Goal: Information Seeking & Learning: Learn about a topic

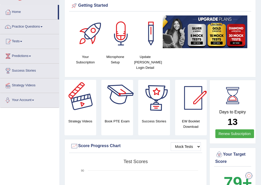
scroll to position [103, 0]
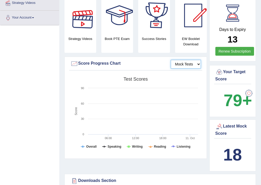
click at [190, 62] on select "Mock Tests" at bounding box center [186, 64] width 30 height 9
click at [192, 65] on select "Mock Tests" at bounding box center [186, 64] width 30 height 9
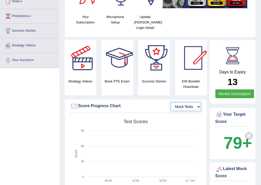
scroll to position [0, 0]
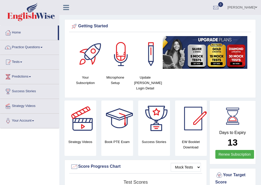
click at [247, 6] on link "Nicolas Delgado" at bounding box center [241, 6] width 37 height 13
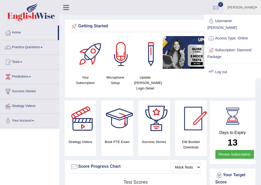
click at [225, 66] on link "Log out" at bounding box center [233, 72] width 56 height 12
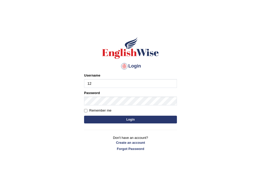
type input "1"
type input "PoojaKarki"
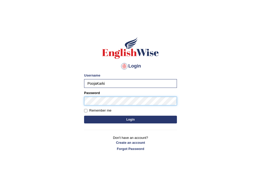
click at [124, 121] on form "Please fix the following errors: Username PoojaKarki Password Remember me Login" at bounding box center [130, 99] width 93 height 52
click at [135, 121] on button "Login" at bounding box center [130, 120] width 93 height 8
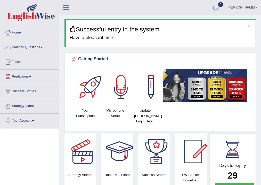
click at [38, 47] on link "Practice Questions" at bounding box center [29, 46] width 59 height 13
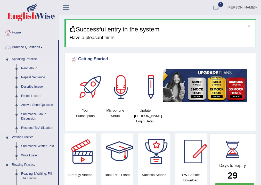
click at [34, 68] on link "Read Aloud" at bounding box center [38, 68] width 39 height 9
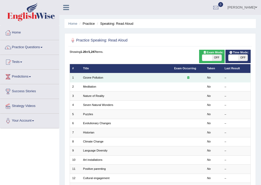
click at [117, 76] on td "Ozone Pollution" at bounding box center [126, 77] width 91 height 9
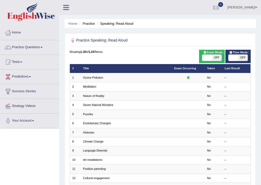
click at [216, 58] on span "OFF" at bounding box center [217, 58] width 10 height 6
checkbox input "true"
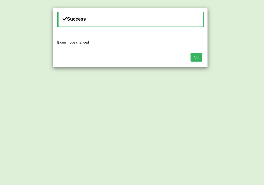
click at [197, 57] on button "OK" at bounding box center [196, 57] width 12 height 9
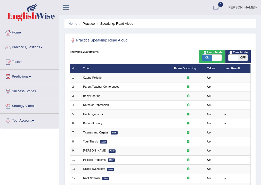
click at [235, 58] on span at bounding box center [233, 58] width 10 height 6
checkbox input "true"
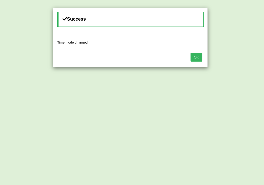
click at [197, 55] on button "OK" at bounding box center [196, 57] width 12 height 9
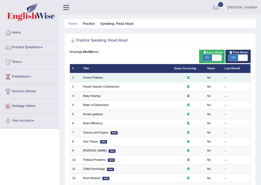
click at [184, 77] on div at bounding box center [188, 78] width 28 height 4
click at [95, 77] on link "Ozone Pollution" at bounding box center [93, 77] width 20 height 3
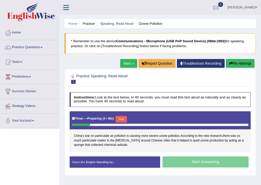
scroll to position [41, 0]
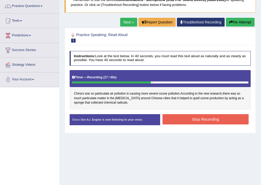
click at [210, 121] on button "Stop Recording" at bounding box center [205, 119] width 86 height 10
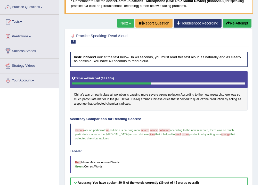
scroll to position [0, 0]
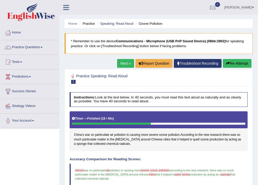
click at [121, 64] on link "Next »" at bounding box center [125, 63] width 17 height 9
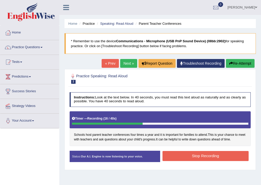
click at [216, 156] on button "Stop Recording" at bounding box center [205, 156] width 86 height 10
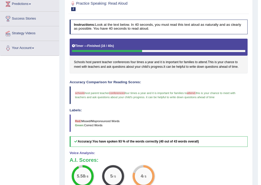
scroll to position [52, 0]
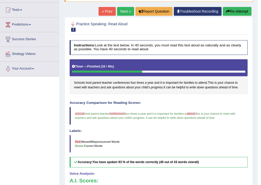
click at [120, 11] on link "Next »" at bounding box center [125, 11] width 17 height 9
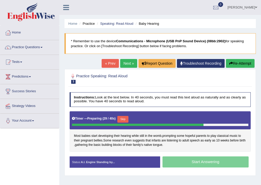
click at [128, 119] on button "Skip" at bounding box center [122, 119] width 11 height 7
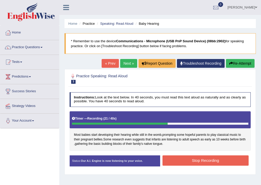
click at [187, 162] on button "Stop Recording" at bounding box center [205, 160] width 86 height 10
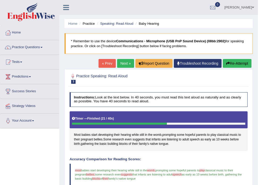
click at [123, 61] on link "Next »" at bounding box center [125, 63] width 17 height 9
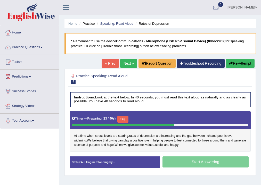
click at [199, 162] on div "Start Answering" at bounding box center [205, 162] width 90 height 12
click at [123, 118] on button "Skip" at bounding box center [122, 119] width 11 height 7
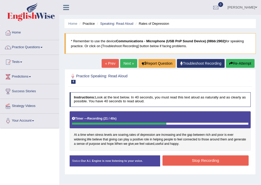
click at [175, 158] on button "Stop Recording" at bounding box center [205, 160] width 86 height 10
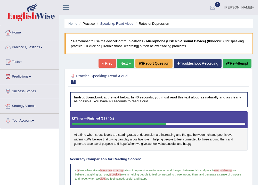
click at [122, 62] on link "Next »" at bounding box center [125, 63] width 17 height 9
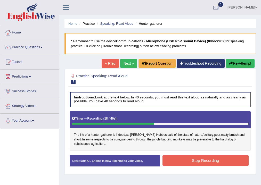
click at [185, 163] on button "Stop Recording" at bounding box center [205, 160] width 86 height 10
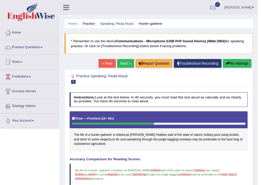
click at [126, 64] on link "Next »" at bounding box center [125, 63] width 17 height 9
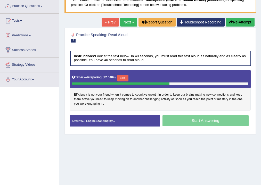
click at [126, 78] on button "Skip" at bounding box center [122, 78] width 11 height 7
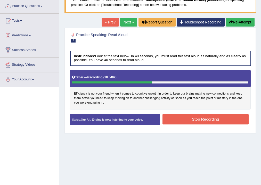
click at [194, 122] on button "Stop Recording" at bounding box center [205, 119] width 86 height 10
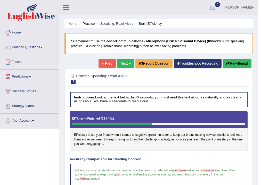
click at [123, 64] on link "Next »" at bounding box center [125, 63] width 17 height 9
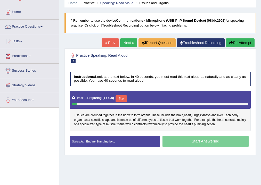
scroll to position [21, 0]
click at [189, 140] on div "Start Answering" at bounding box center [205, 142] width 90 height 12
click at [121, 97] on button "Skip" at bounding box center [120, 98] width 11 height 7
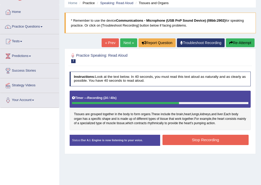
click at [181, 139] on button "Stop Recording" at bounding box center [205, 140] width 86 height 10
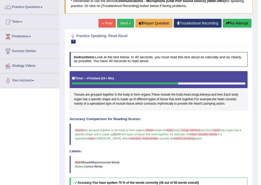
scroll to position [20, 0]
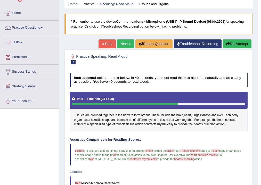
click at [121, 43] on link "Next »" at bounding box center [125, 43] width 17 height 9
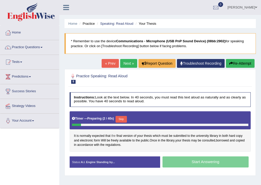
scroll to position [21, 0]
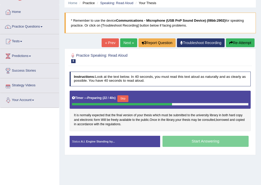
click at [122, 98] on button "Skip" at bounding box center [122, 98] width 11 height 7
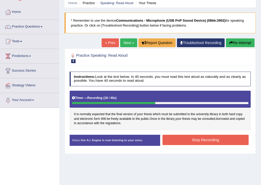
click at [198, 140] on button "Stop Recording" at bounding box center [205, 140] width 86 height 10
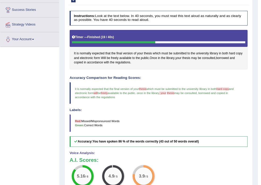
scroll to position [20, 0]
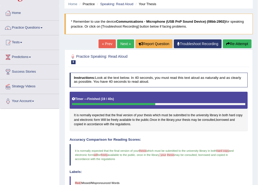
click at [124, 44] on link "Next »" at bounding box center [125, 43] width 17 height 9
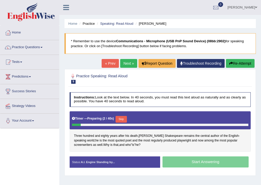
scroll to position [21, 0]
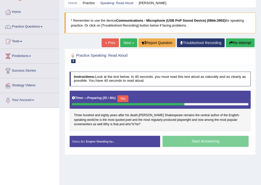
click at [127, 99] on button "Skip" at bounding box center [122, 98] width 11 height 7
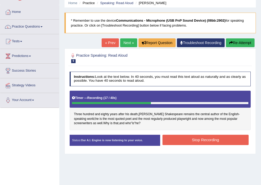
click at [179, 140] on button "Stop Recording" at bounding box center [205, 140] width 86 height 10
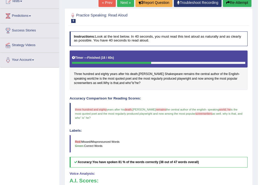
scroll to position [0, 0]
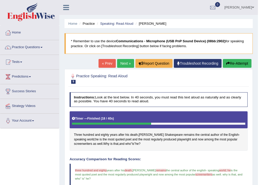
click at [122, 63] on link "Next »" at bounding box center [125, 63] width 17 height 9
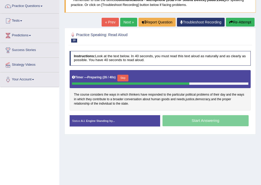
click at [121, 78] on button "Skip" at bounding box center [122, 78] width 11 height 7
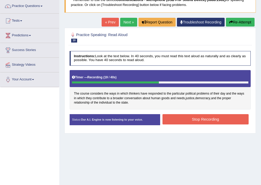
click at [198, 118] on button "Stop Recording" at bounding box center [205, 119] width 86 height 10
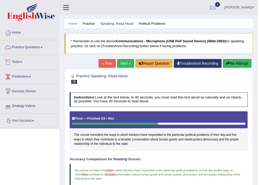
click at [40, 48] on link "Practice Questions" at bounding box center [29, 46] width 59 height 13
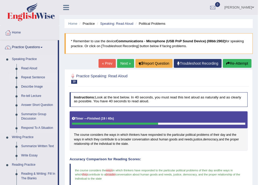
click at [27, 77] on link "Repeat Sentence" at bounding box center [38, 77] width 39 height 9
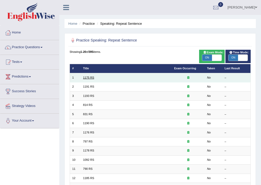
click at [87, 78] on link "1175 RS" at bounding box center [88, 77] width 11 height 3
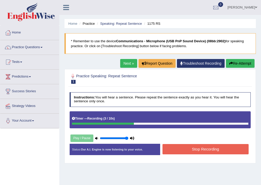
click at [205, 151] on button "Stop Recording" at bounding box center [205, 149] width 86 height 10
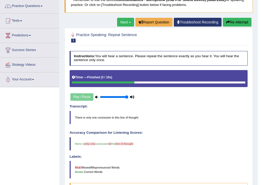
scroll to position [21, 0]
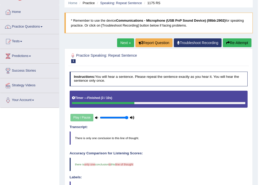
click at [123, 40] on link "Next »" at bounding box center [125, 42] width 17 height 9
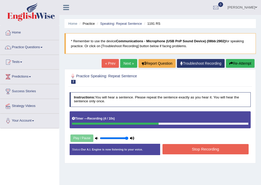
click at [177, 149] on button "Stop Recording" at bounding box center [205, 149] width 86 height 10
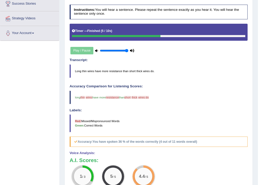
scroll to position [26, 0]
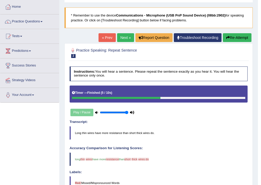
click at [126, 36] on link "Next »" at bounding box center [125, 37] width 17 height 9
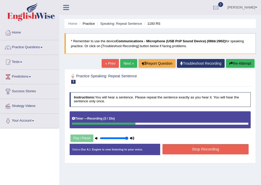
click at [185, 150] on button "Stop Recording" at bounding box center [205, 149] width 86 height 10
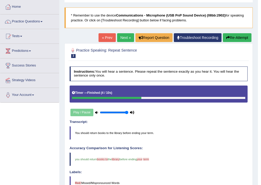
scroll to position [5, 0]
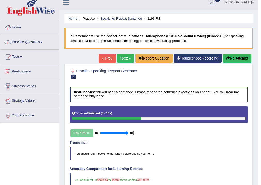
click at [121, 56] on link "Next »" at bounding box center [125, 58] width 17 height 9
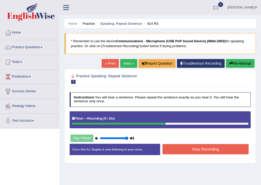
click at [183, 148] on button "Stop Recording" at bounding box center [205, 149] width 86 height 10
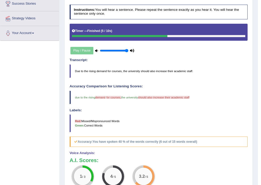
scroll to position [26, 0]
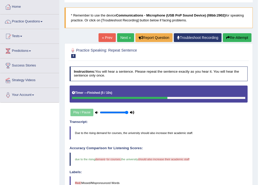
click at [126, 38] on link "Next »" at bounding box center [125, 37] width 17 height 9
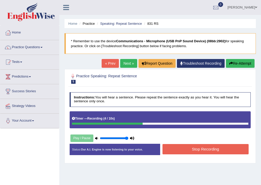
click at [169, 150] on button "Stop Recording" at bounding box center [205, 149] width 86 height 10
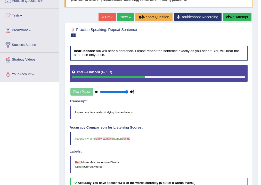
scroll to position [5, 0]
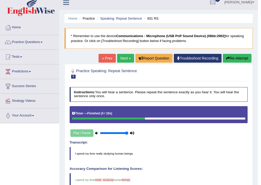
click at [120, 56] on link "Next »" at bounding box center [125, 58] width 17 height 9
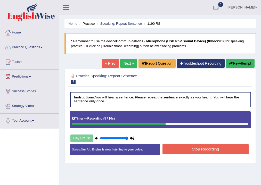
click at [188, 150] on button "Stop Recording" at bounding box center [205, 149] width 86 height 10
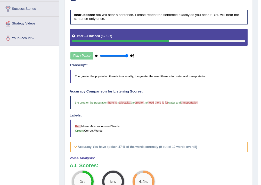
scroll to position [21, 0]
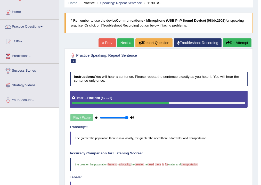
click at [119, 40] on link "Next »" at bounding box center [125, 42] width 17 height 9
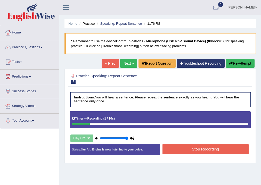
click at [242, 64] on button "Re-Attempt" at bounding box center [240, 63] width 29 height 9
click at [199, 150] on button "Stop Recording" at bounding box center [205, 149] width 86 height 10
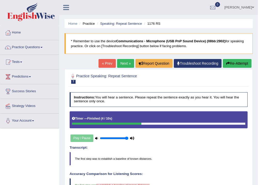
click at [126, 66] on link "Next »" at bounding box center [125, 63] width 17 height 9
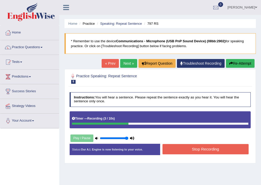
click at [173, 144] on div "Start Answering" at bounding box center [205, 144] width 90 height 0
click at [173, 147] on button "Stop Recording" at bounding box center [205, 149] width 86 height 10
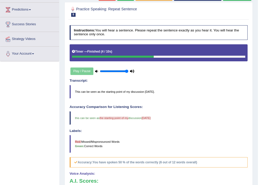
scroll to position [26, 0]
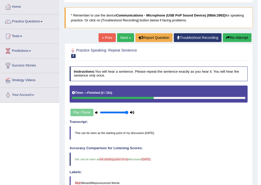
click at [124, 38] on link "Next »" at bounding box center [125, 37] width 17 height 9
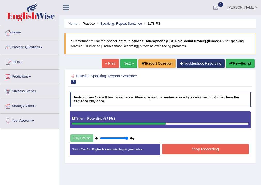
click at [189, 148] on button "Stop Recording" at bounding box center [205, 149] width 86 height 10
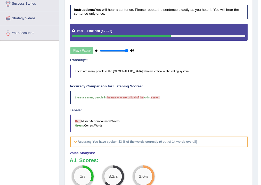
scroll to position [46, 0]
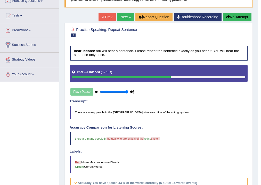
click at [126, 17] on link "Next »" at bounding box center [125, 17] width 17 height 9
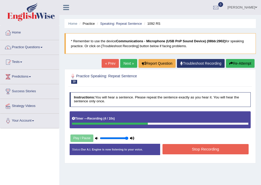
click at [199, 147] on button "Stop Recording" at bounding box center [205, 149] width 86 height 10
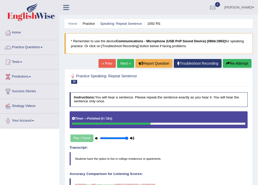
click at [122, 59] on link "Next »" at bounding box center [125, 63] width 17 height 9
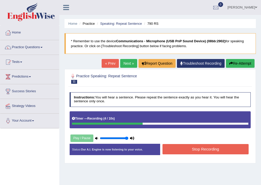
click at [195, 150] on button "Stop Recording" at bounding box center [205, 149] width 86 height 10
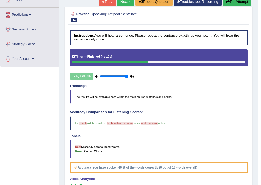
scroll to position [41, 0]
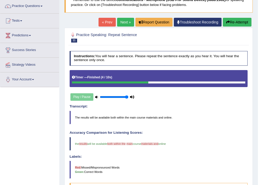
click at [123, 19] on link "Next »" at bounding box center [125, 22] width 17 height 9
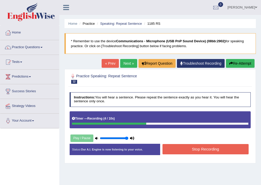
click at [209, 152] on button "Stop Recording" at bounding box center [205, 149] width 86 height 10
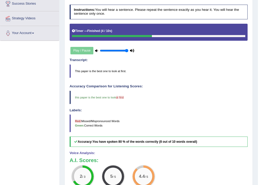
scroll to position [46, 0]
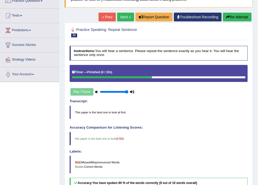
click at [126, 16] on link "Next »" at bounding box center [125, 17] width 17 height 9
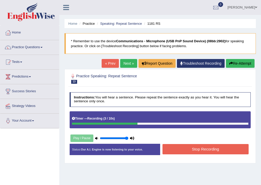
click at [211, 146] on button "Stop Recording" at bounding box center [205, 149] width 86 height 10
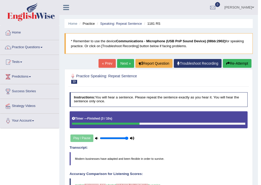
click at [124, 65] on link "Next »" at bounding box center [125, 63] width 17 height 9
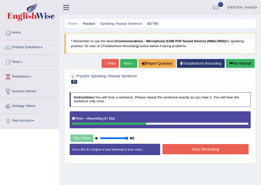
click at [193, 148] on button "Stop Recording" at bounding box center [205, 149] width 86 height 10
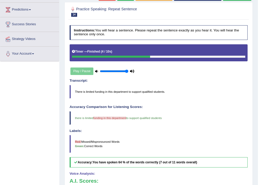
scroll to position [46, 0]
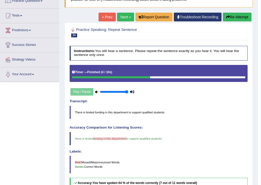
click at [127, 18] on link "Next »" at bounding box center [125, 17] width 17 height 9
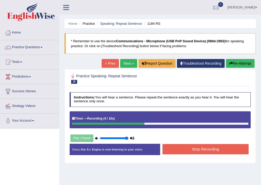
click at [204, 147] on button "Stop Recording" at bounding box center [205, 149] width 86 height 10
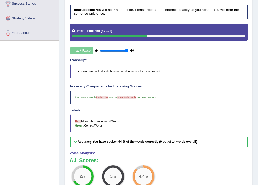
scroll to position [5, 0]
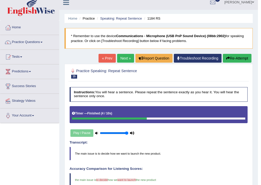
click at [124, 58] on link "Next »" at bounding box center [125, 58] width 17 height 9
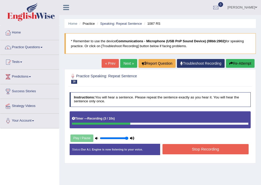
click at [196, 153] on button "Stop Recording" at bounding box center [205, 149] width 86 height 10
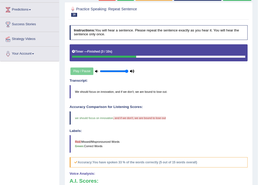
scroll to position [5, 0]
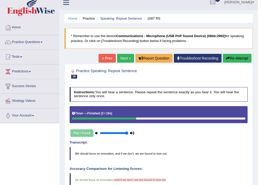
click at [124, 58] on link "Next »" at bounding box center [125, 58] width 17 height 9
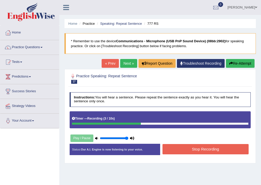
click at [181, 145] on button "Stop Recording" at bounding box center [205, 149] width 86 height 10
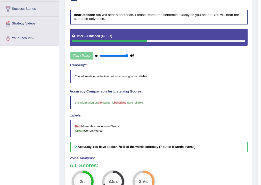
scroll to position [21, 0]
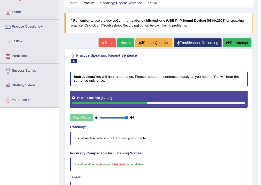
click at [124, 43] on link "Next »" at bounding box center [125, 42] width 17 height 9
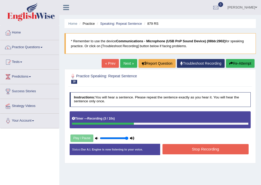
click at [205, 148] on button "Stop Recording" at bounding box center [205, 149] width 86 height 10
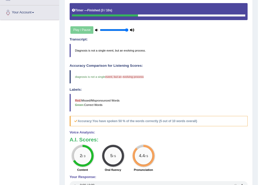
scroll to position [46, 0]
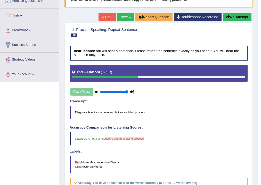
click at [121, 14] on link "Next »" at bounding box center [125, 17] width 17 height 9
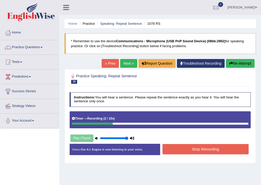
click at [184, 147] on button "Stop Recording" at bounding box center [205, 149] width 86 height 10
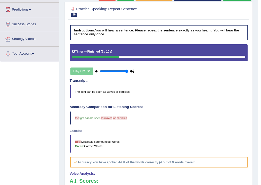
scroll to position [26, 0]
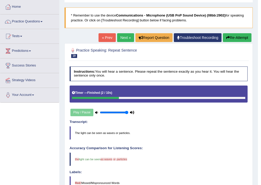
click at [123, 39] on link "Next »" at bounding box center [125, 37] width 17 height 9
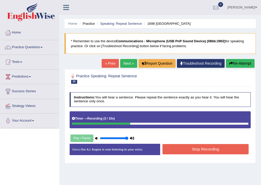
click at [212, 146] on button "Stop Recording" at bounding box center [205, 149] width 86 height 10
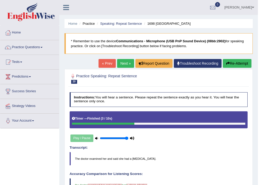
click at [123, 60] on link "Next »" at bounding box center [125, 63] width 17 height 9
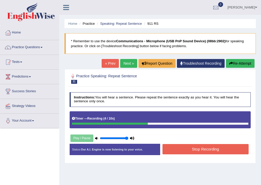
click at [196, 147] on button "Stop Recording" at bounding box center [205, 149] width 86 height 10
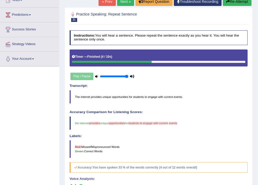
scroll to position [41, 0]
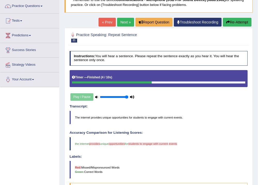
click at [122, 22] on link "Next »" at bounding box center [125, 22] width 17 height 9
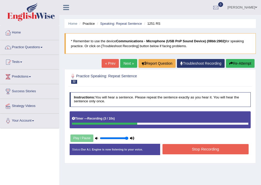
click at [187, 147] on button "Stop Recording" at bounding box center [205, 149] width 86 height 10
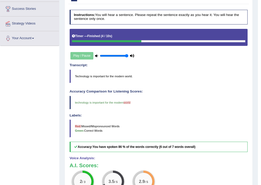
scroll to position [41, 0]
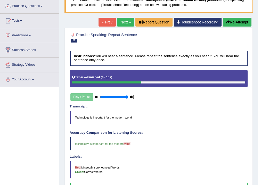
click at [126, 23] on link "Next »" at bounding box center [125, 22] width 17 height 9
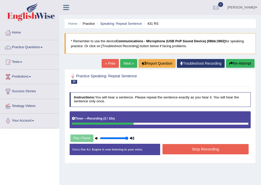
click at [213, 149] on button "Stop Recording" at bounding box center [205, 149] width 86 height 10
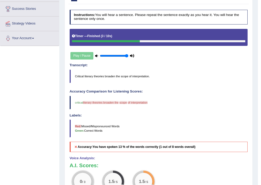
scroll to position [21, 0]
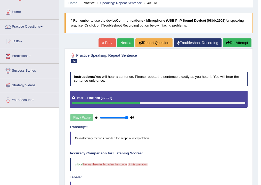
click at [121, 41] on link "Next »" at bounding box center [125, 42] width 17 height 9
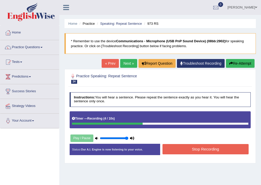
click at [187, 148] on button "Stop Recording" at bounding box center [205, 149] width 86 height 10
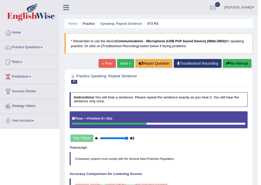
click at [121, 63] on link "Next »" at bounding box center [125, 63] width 17 height 9
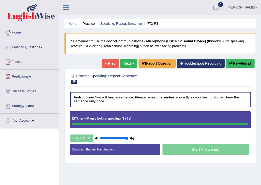
click at [245, 64] on button "Re-Attempt" at bounding box center [240, 63] width 29 height 9
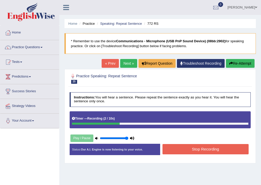
click at [210, 147] on button "Stop Recording" at bounding box center [205, 149] width 86 height 10
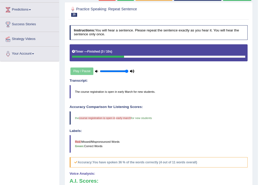
scroll to position [5, 0]
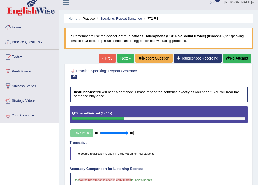
click at [122, 59] on link "Next »" at bounding box center [125, 58] width 17 height 9
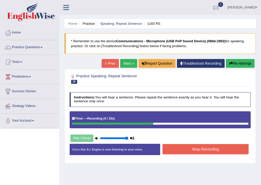
click at [190, 151] on button "Stop Recording" at bounding box center [205, 149] width 86 height 10
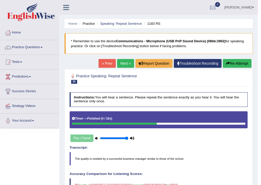
click at [124, 62] on link "Next »" at bounding box center [125, 63] width 17 height 9
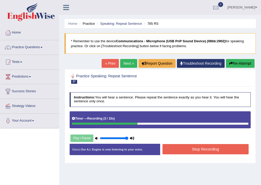
click at [200, 148] on button "Stop Recording" at bounding box center [205, 149] width 86 height 10
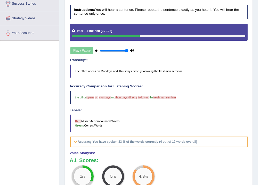
scroll to position [26, 0]
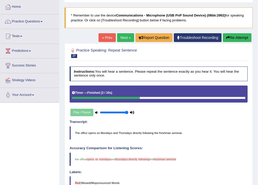
click at [123, 36] on link "Next »" at bounding box center [125, 37] width 17 height 9
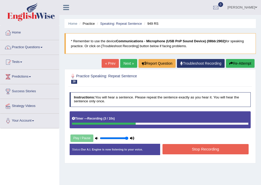
click at [195, 148] on button "Stop Recording" at bounding box center [205, 149] width 86 height 10
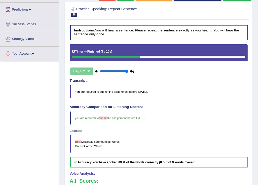
scroll to position [26, 0]
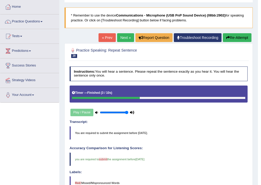
click at [127, 39] on link "Next »" at bounding box center [125, 37] width 17 height 9
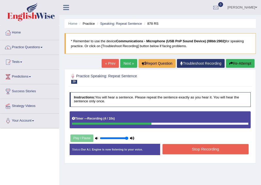
click at [187, 146] on button "Stop Recording" at bounding box center [205, 149] width 86 height 10
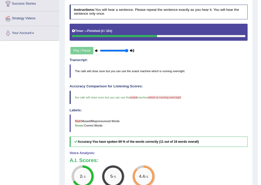
scroll to position [26, 0]
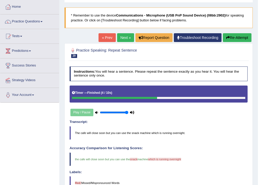
click at [125, 37] on link "Next »" at bounding box center [125, 37] width 17 height 9
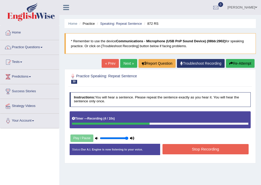
click at [179, 151] on button "Stop Recording" at bounding box center [205, 149] width 86 height 10
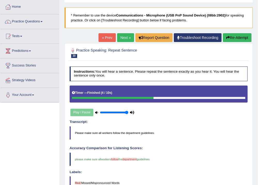
scroll to position [5, 0]
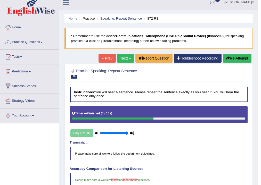
click at [124, 58] on link "Next »" at bounding box center [125, 58] width 17 height 9
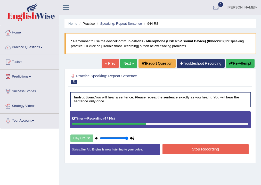
click at [198, 150] on button "Stop Recording" at bounding box center [205, 149] width 86 height 10
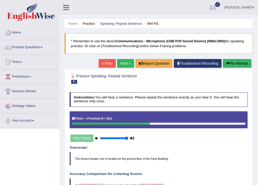
click at [122, 64] on link "Next »" at bounding box center [125, 63] width 17 height 9
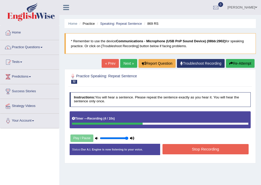
click at [195, 152] on button "Stop Recording" at bounding box center [205, 149] width 86 height 10
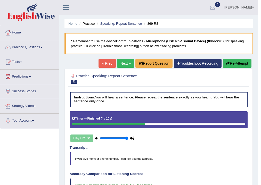
click at [124, 65] on link "Next »" at bounding box center [125, 63] width 17 height 9
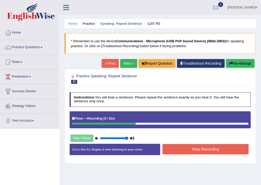
click at [193, 146] on button "Stop Recording" at bounding box center [205, 149] width 86 height 10
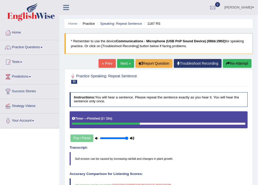
click at [123, 62] on link "Next »" at bounding box center [125, 63] width 17 height 9
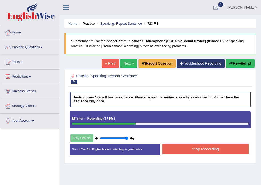
click at [193, 148] on button "Stop Recording" at bounding box center [205, 149] width 86 height 10
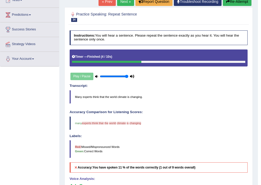
scroll to position [21, 0]
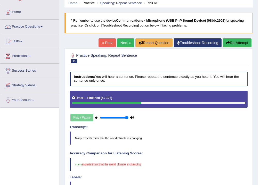
click at [238, 43] on button "Re-Attempt" at bounding box center [237, 42] width 29 height 9
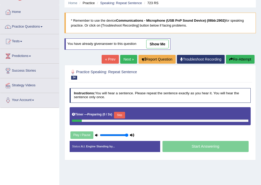
scroll to position [21, 0]
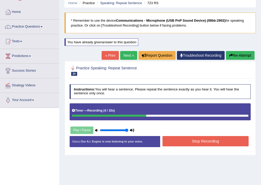
click at [197, 140] on button "Stop Recording" at bounding box center [205, 141] width 86 height 10
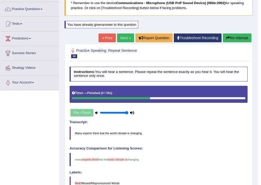
scroll to position [0, 0]
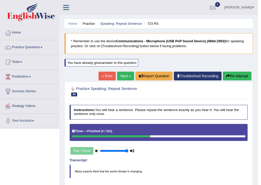
click at [123, 75] on link "Next »" at bounding box center [125, 76] width 17 height 9
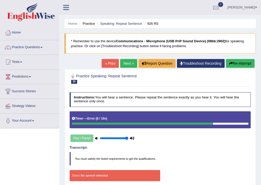
click at [234, 63] on button "Re-Attempt" at bounding box center [240, 63] width 29 height 9
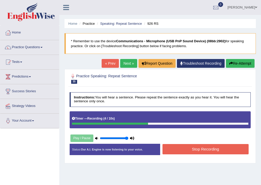
click at [206, 148] on button "Stop Recording" at bounding box center [205, 149] width 86 height 10
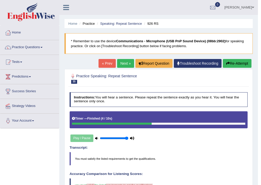
click at [124, 62] on link "Next »" at bounding box center [125, 63] width 17 height 9
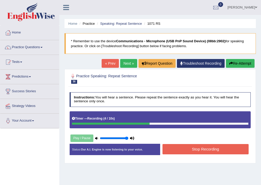
click at [200, 149] on button "Stop Recording" at bounding box center [205, 149] width 86 height 10
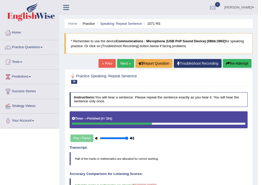
click at [126, 62] on link "Next »" at bounding box center [125, 63] width 17 height 9
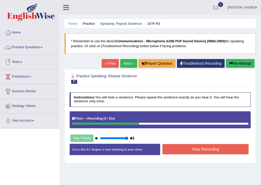
click at [241, 64] on button "Re-Attempt" at bounding box center [240, 63] width 29 height 9
click at [218, 148] on button "Stop Recording" at bounding box center [205, 149] width 86 height 10
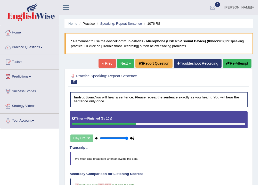
click at [123, 63] on link "Next »" at bounding box center [125, 63] width 17 height 9
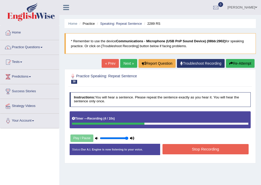
click at [179, 147] on button "Stop Recording" at bounding box center [205, 149] width 86 height 10
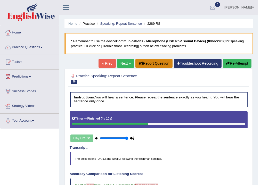
click at [157, 64] on button "Report Question" at bounding box center [153, 63] width 37 height 9
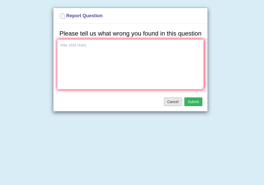
click at [174, 102] on button "Cancel" at bounding box center [173, 101] width 18 height 9
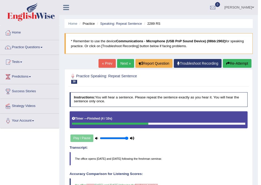
click at [123, 64] on link "Next »" at bounding box center [125, 63] width 17 height 9
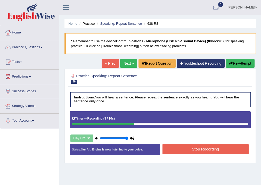
click at [189, 147] on button "Stop Recording" at bounding box center [205, 149] width 86 height 10
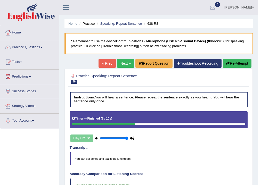
click at [122, 62] on link "Next »" at bounding box center [125, 63] width 17 height 9
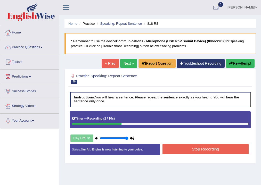
click at [202, 151] on button "Stop Recording" at bounding box center [205, 149] width 86 height 10
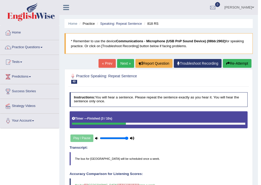
click at [124, 64] on link "Next »" at bounding box center [125, 63] width 17 height 9
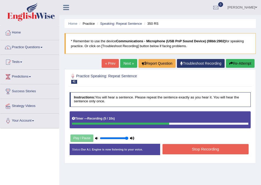
click at [198, 150] on button "Stop Recording" at bounding box center [205, 149] width 86 height 10
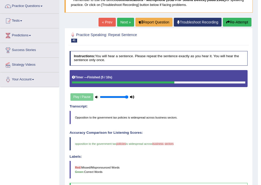
scroll to position [21, 0]
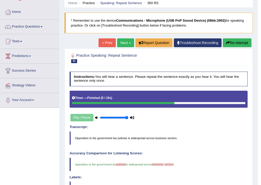
click at [122, 41] on link "Next »" at bounding box center [125, 42] width 17 height 9
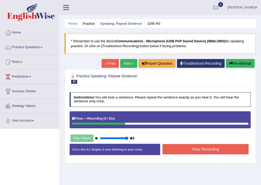
click at [189, 148] on button "Stop Recording" at bounding box center [205, 149] width 86 height 10
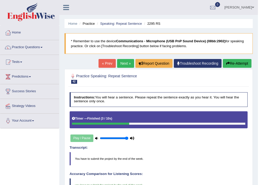
click at [123, 62] on link "Next »" at bounding box center [125, 63] width 17 height 9
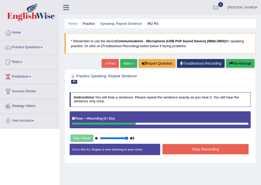
click at [222, 151] on button "Stop Recording" at bounding box center [205, 149] width 86 height 10
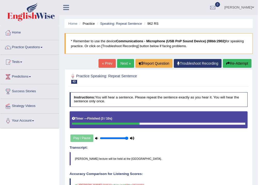
click at [125, 61] on link "Next »" at bounding box center [125, 63] width 17 height 9
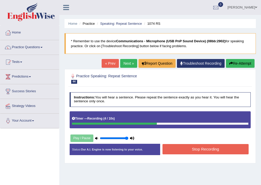
click at [198, 149] on button "Stop Recording" at bounding box center [205, 149] width 86 height 10
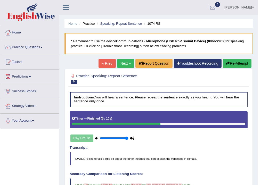
click at [124, 61] on link "Next »" at bounding box center [125, 63] width 17 height 9
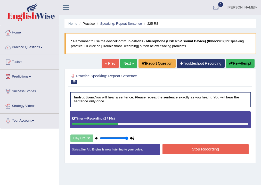
click at [219, 147] on button "Stop Recording" at bounding box center [205, 149] width 86 height 10
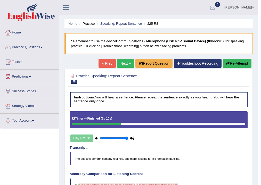
click at [122, 62] on link "Next »" at bounding box center [125, 63] width 17 height 9
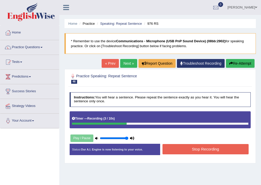
click at [188, 150] on button "Stop Recording" at bounding box center [205, 149] width 86 height 10
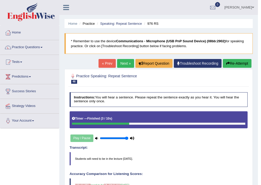
click at [123, 63] on link "Next »" at bounding box center [125, 63] width 17 height 9
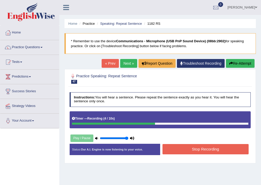
click at [188, 150] on button "Stop Recording" at bounding box center [205, 149] width 86 height 10
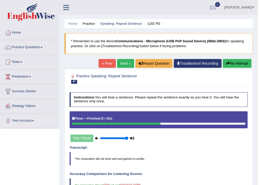
click at [123, 62] on link "Next »" at bounding box center [125, 63] width 17 height 9
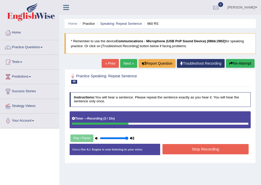
click at [187, 151] on button "Stop Recording" at bounding box center [205, 149] width 86 height 10
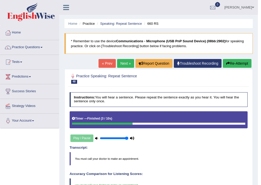
click at [122, 63] on link "Next »" at bounding box center [125, 63] width 17 height 9
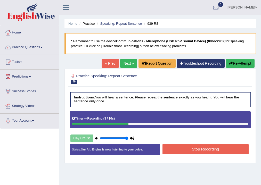
click at [193, 151] on button "Stop Recording" at bounding box center [205, 149] width 86 height 10
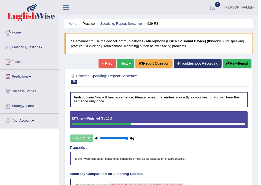
click at [127, 64] on link "Next »" at bounding box center [125, 63] width 17 height 9
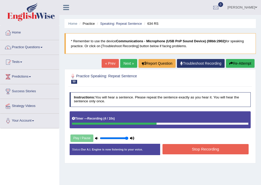
click at [188, 150] on button "Stop Recording" at bounding box center [205, 149] width 86 height 10
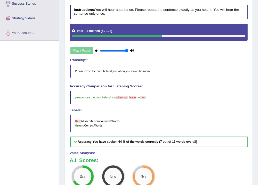
scroll to position [26, 0]
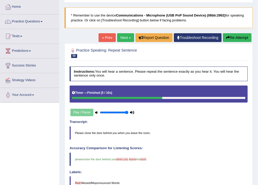
click at [121, 39] on link "Next »" at bounding box center [125, 37] width 17 height 9
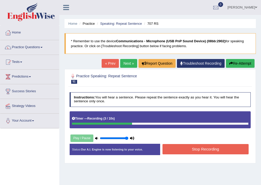
click at [188, 151] on button "Stop Recording" at bounding box center [205, 149] width 86 height 10
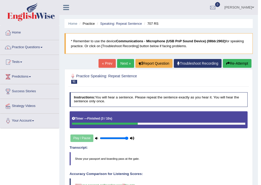
click at [124, 62] on link "Next »" at bounding box center [125, 63] width 17 height 9
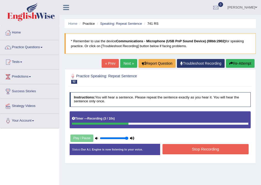
click at [202, 150] on button "Stop Recording" at bounding box center [205, 149] width 86 height 10
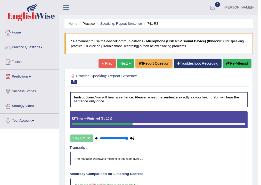
click at [122, 61] on link "Next »" at bounding box center [125, 63] width 17 height 9
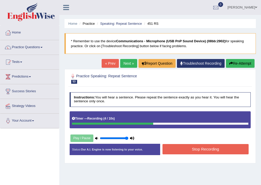
click at [203, 149] on button "Stop Recording" at bounding box center [205, 149] width 86 height 10
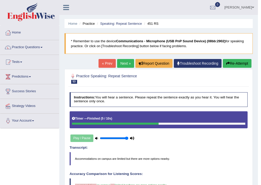
click at [119, 64] on link "Next »" at bounding box center [125, 63] width 17 height 9
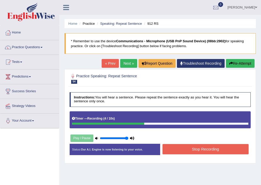
click at [218, 150] on button "Stop Recording" at bounding box center [205, 149] width 86 height 10
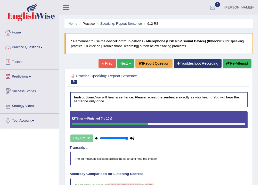
click at [23, 65] on link "Tests" at bounding box center [29, 61] width 59 height 13
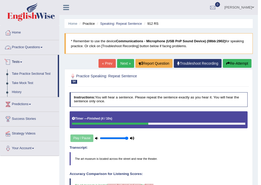
click at [35, 48] on link "Practice Questions" at bounding box center [29, 46] width 59 height 13
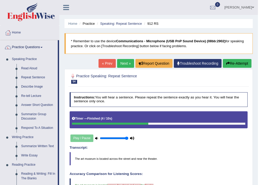
drag, startPoint x: 159, startPoint y: 32, endPoint x: 166, endPoint y: 34, distance: 6.6
click at [160, 32] on div "Home Practice Speaking: Repeat Sentence 912 RS * Remember to use the device Com…" at bounding box center [158, 161] width 198 height 322
click at [254, 7] on span at bounding box center [253, 7] width 2 height 3
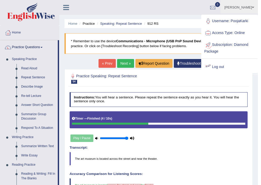
click at [216, 65] on link "Log out" at bounding box center [230, 67] width 56 height 12
